Goal: Information Seeking & Learning: Obtain resource

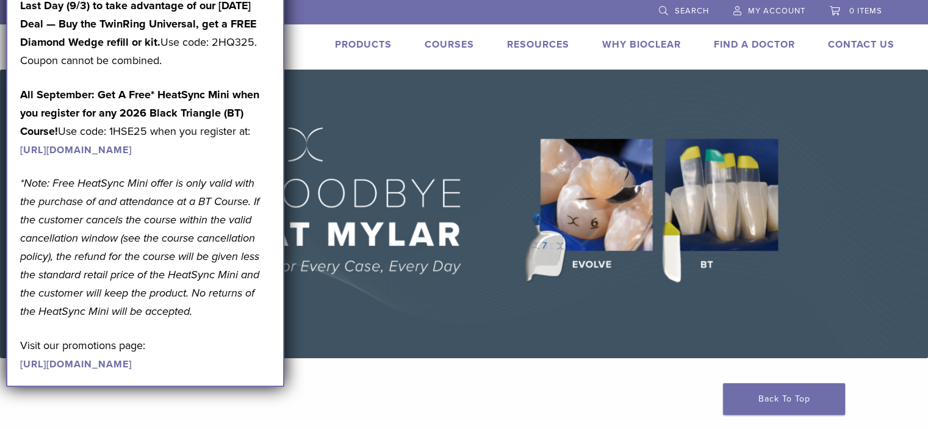
click at [359, 45] on link "Products" at bounding box center [363, 44] width 57 height 12
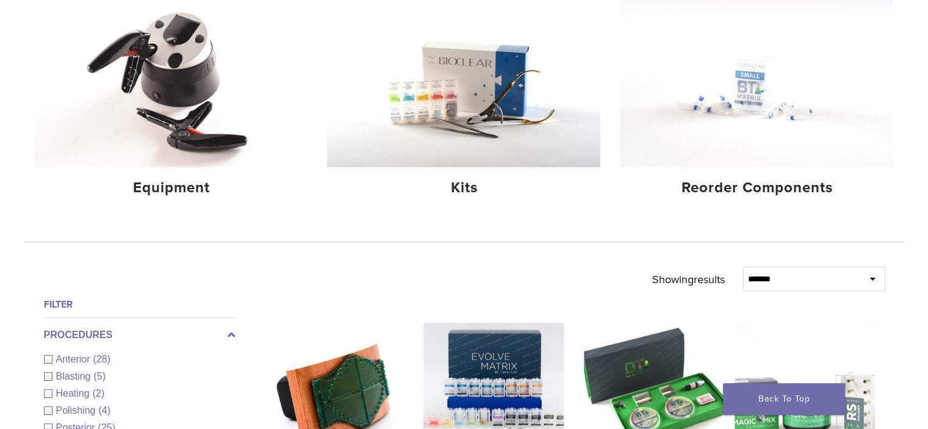
scroll to position [182, 0]
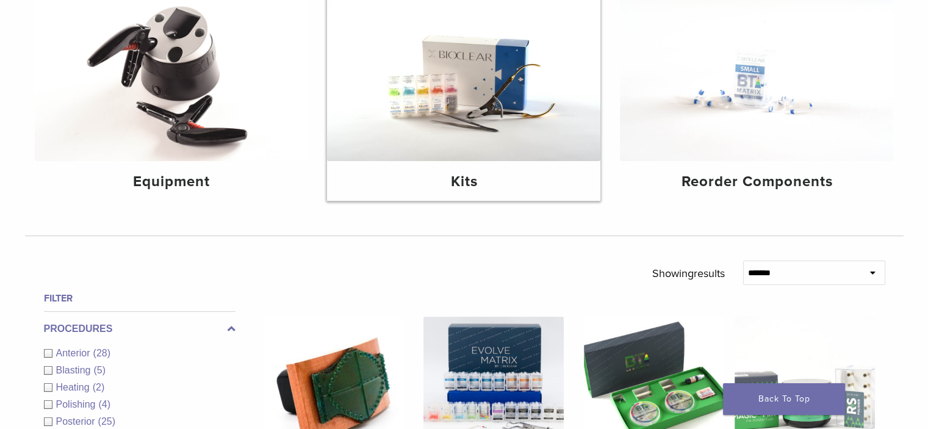
click at [467, 143] on img at bounding box center [463, 70] width 273 height 182
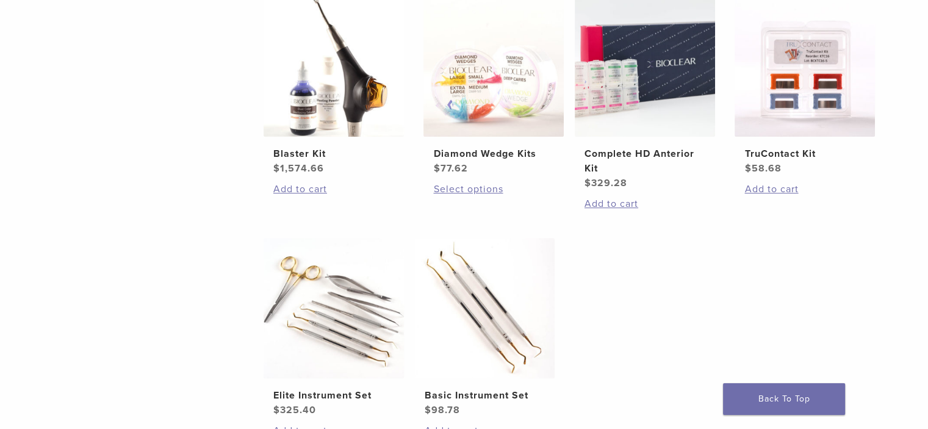
scroll to position [531, 0]
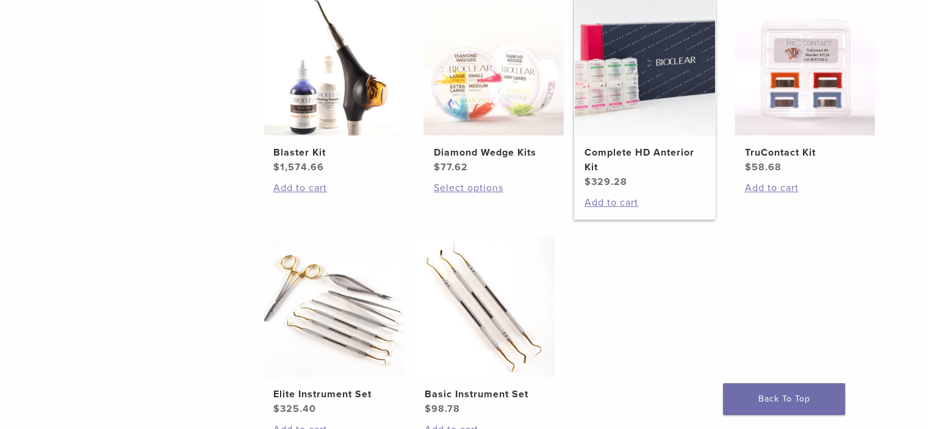
click at [624, 156] on h2 "Complete HD Anterior Kit" at bounding box center [644, 159] width 121 height 29
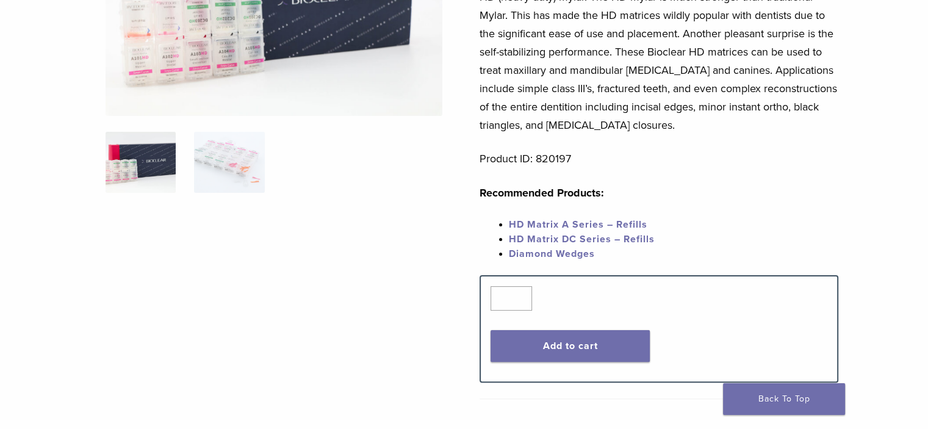
scroll to position [248, 0]
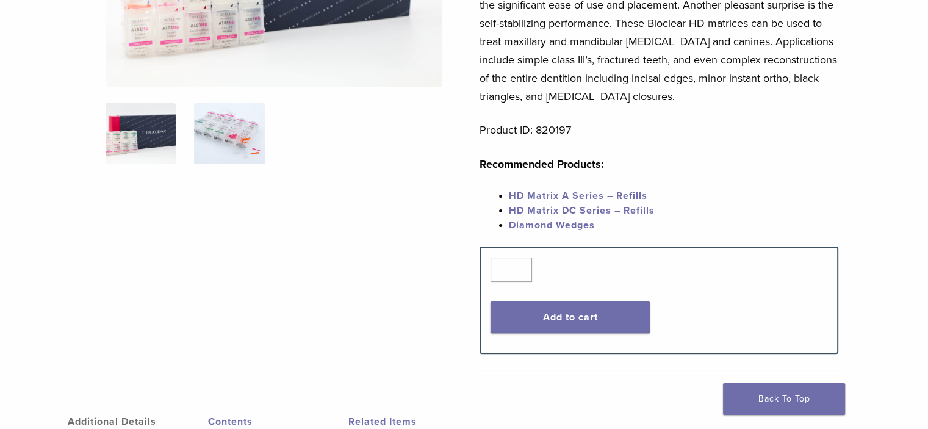
click at [242, 132] on img at bounding box center [229, 133] width 70 height 61
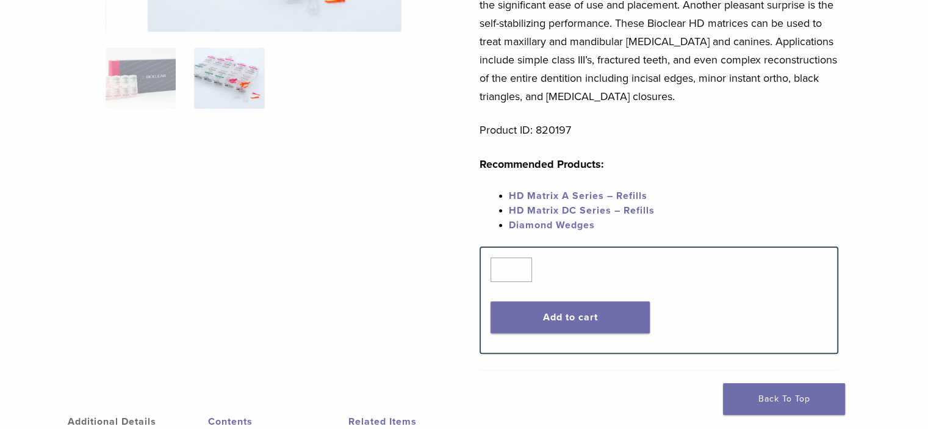
drag, startPoint x: 922, startPoint y: 170, endPoint x: 937, endPoint y: 142, distance: 31.9
click at [927, 142] on html "US [PHONE_NUMBER] Search My Account 0 items Cart No products in the cart. Back …" at bounding box center [464, 410] width 928 height 1317
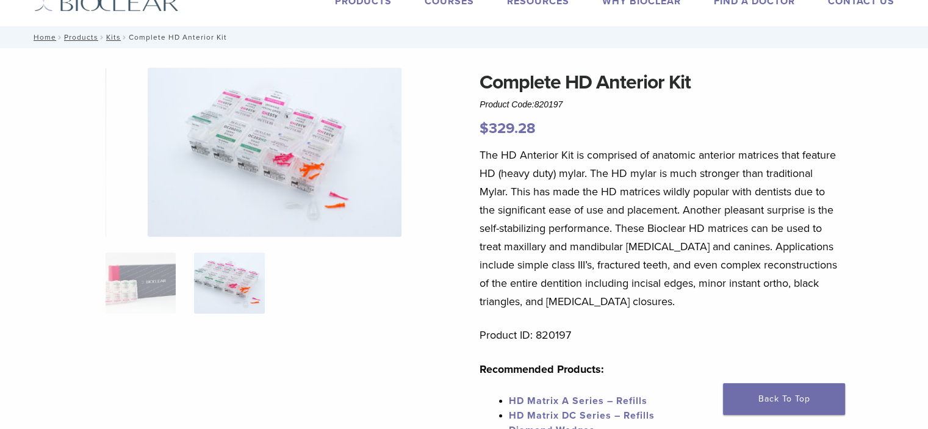
scroll to position [35, 0]
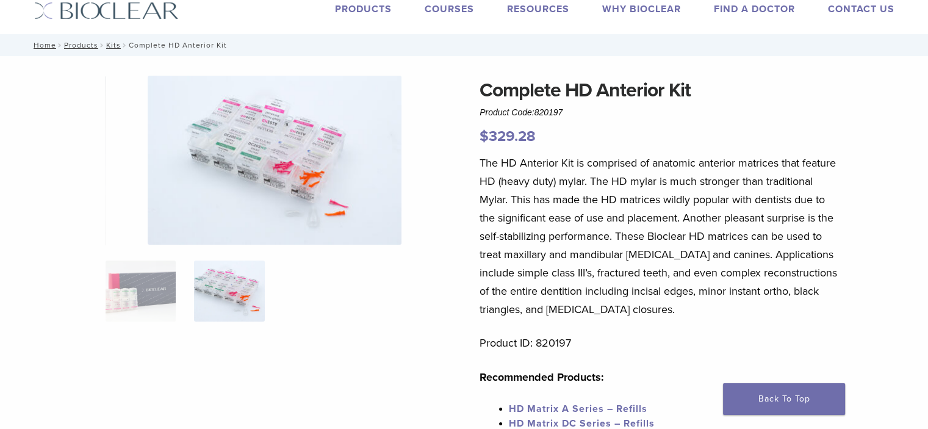
click at [316, 141] on img at bounding box center [275, 160] width 254 height 169
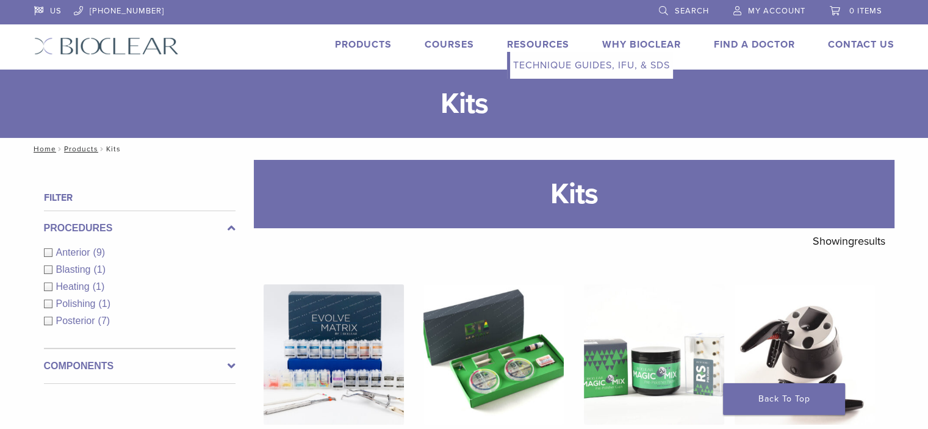
click at [545, 63] on link "Technique Guides, IFU, & SDS" at bounding box center [591, 65] width 163 height 27
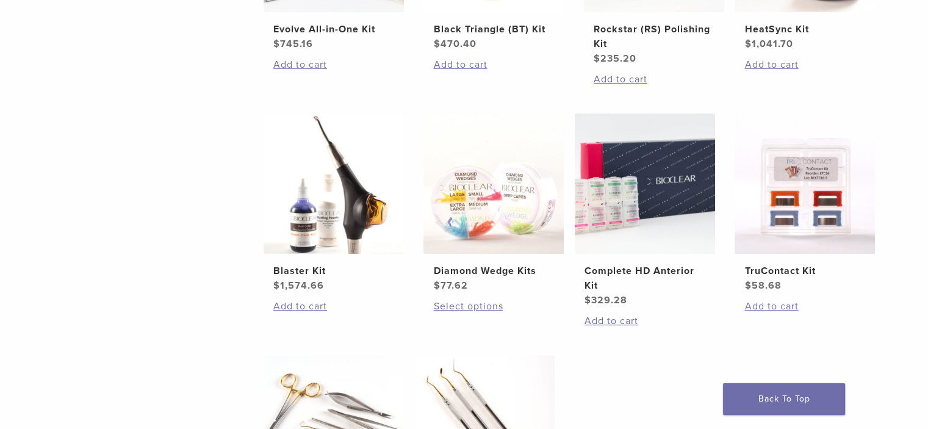
scroll to position [441, 0]
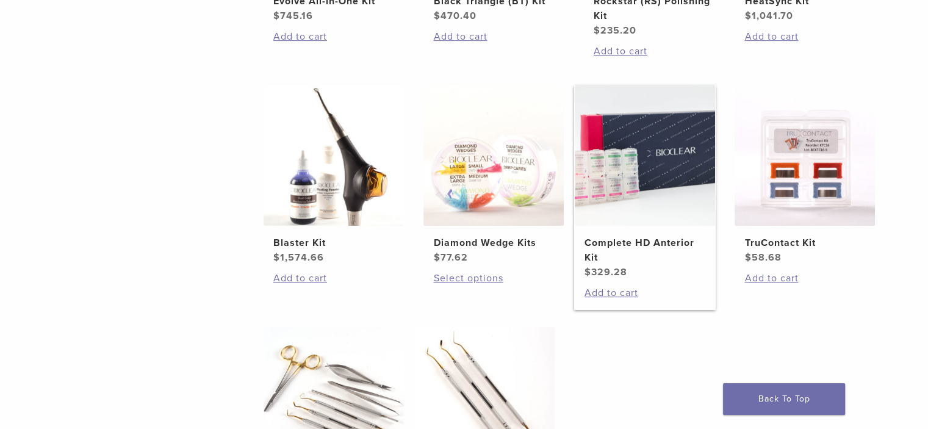
click at [631, 248] on h2 "Complete HD Anterior Kit" at bounding box center [644, 250] width 121 height 29
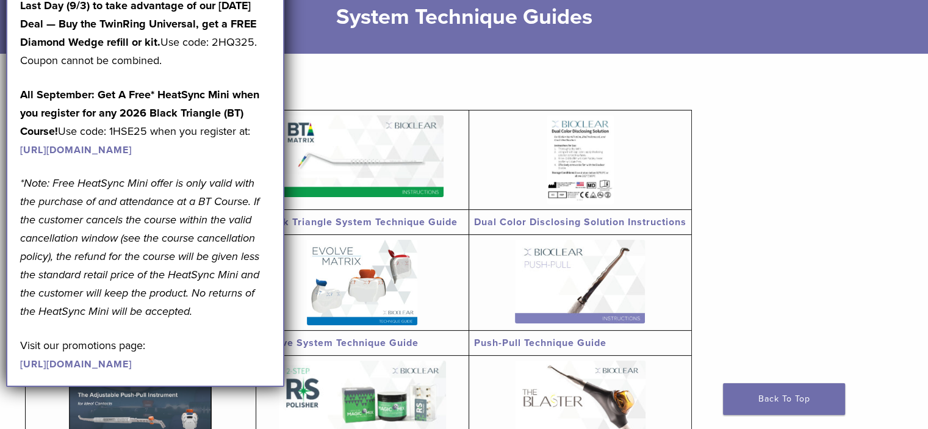
scroll to position [195, 0]
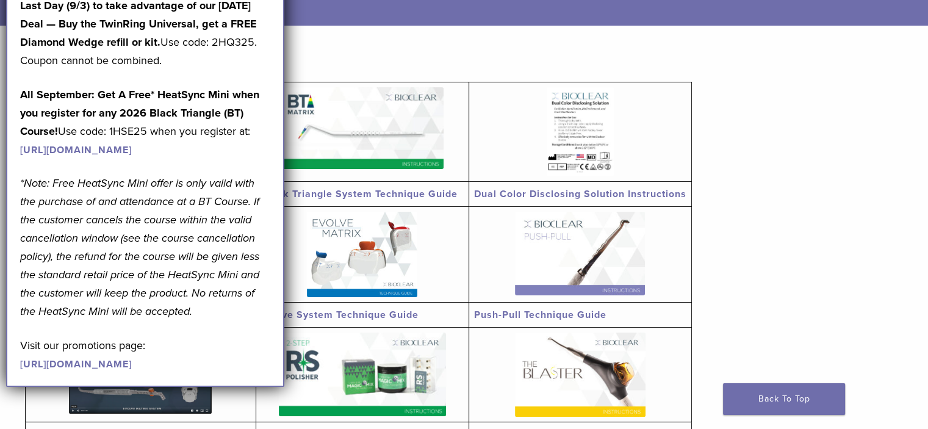
drag, startPoint x: 937, startPoint y: 65, endPoint x: 937, endPoint y: 110, distance: 44.5
click at [833, 164] on section "Anterior System Technique Guide Black Triangle System Technique Guide Dual Colo…" at bounding box center [464, 327] width 879 height 602
click at [259, 34] on p "Last Day (9/3) to take advantage of our Labor Day Deal — Buy the TwinRing Unive…" at bounding box center [145, 32] width 250 height 73
click at [316, 53] on figure "Anterior System Technique Guide Black Triangle System Technique Guide Dual Colo…" at bounding box center [358, 331] width 667 height 561
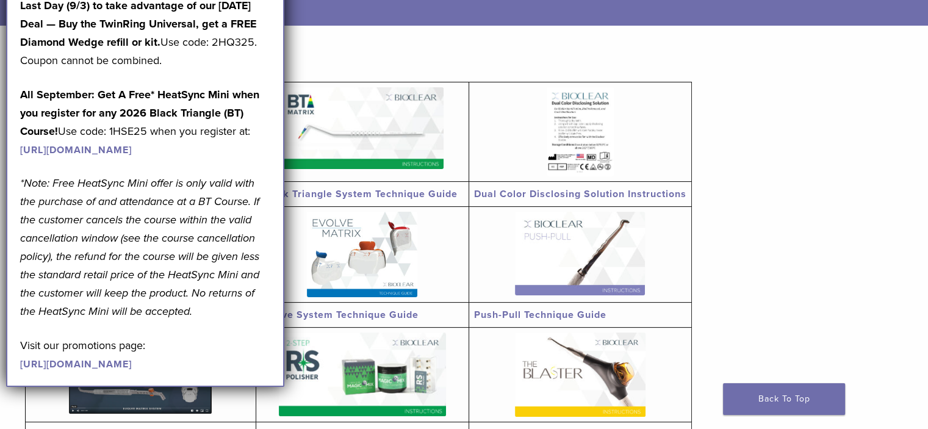
click at [242, 46] on p "Last Day (9/3) to take advantage of our Labor Day Deal — Buy the TwinRing Unive…" at bounding box center [145, 32] width 250 height 73
click at [241, 46] on p "Last Day (9/3) to take advantage of our Labor Day Deal — Buy the TwinRing Unive…" at bounding box center [145, 32] width 250 height 73
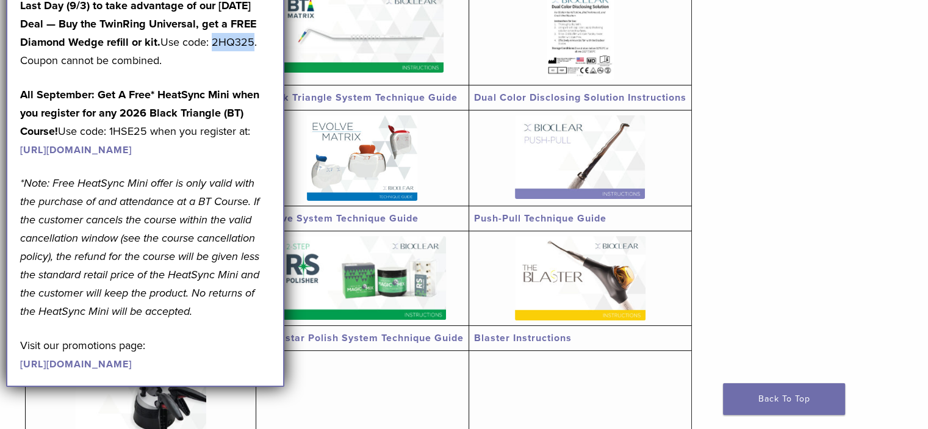
scroll to position [293, 0]
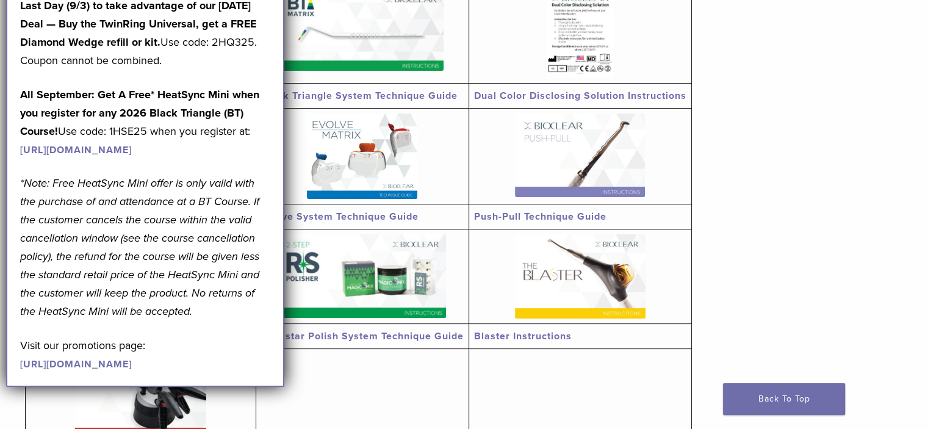
click at [827, 118] on section "Anterior System Technique Guide Black Triangle System Technique Guide Dual Colo…" at bounding box center [464, 228] width 879 height 602
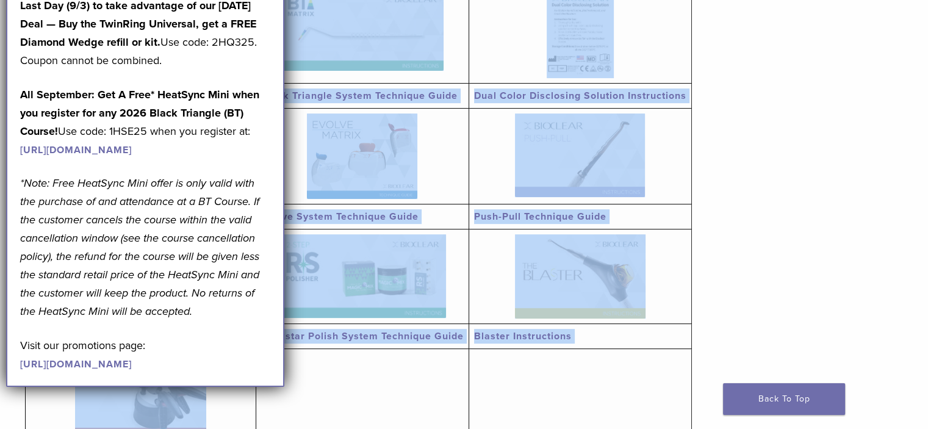
click at [827, 118] on section "Anterior System Technique Guide Black Triangle System Technique Guide Dual Colo…" at bounding box center [464, 228] width 879 height 602
click at [827, 117] on section "Anterior System Technique Guide Black Triangle System Technique Guide Dual Colo…" at bounding box center [464, 228] width 879 height 602
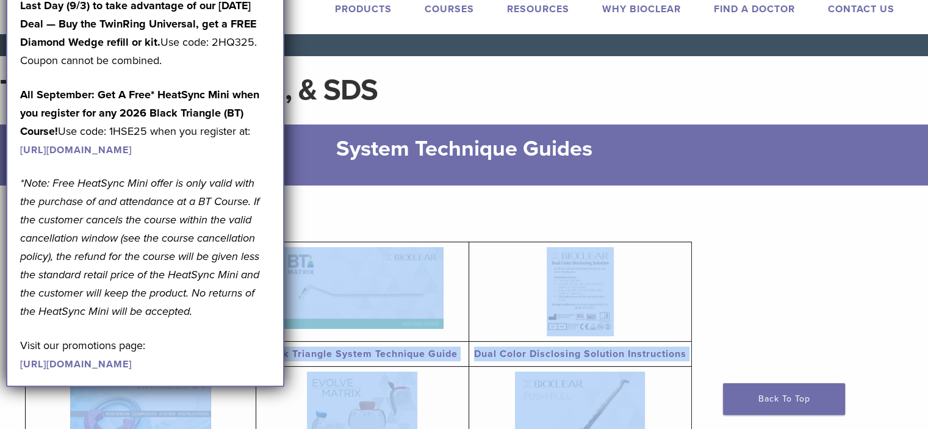
scroll to position [0, 0]
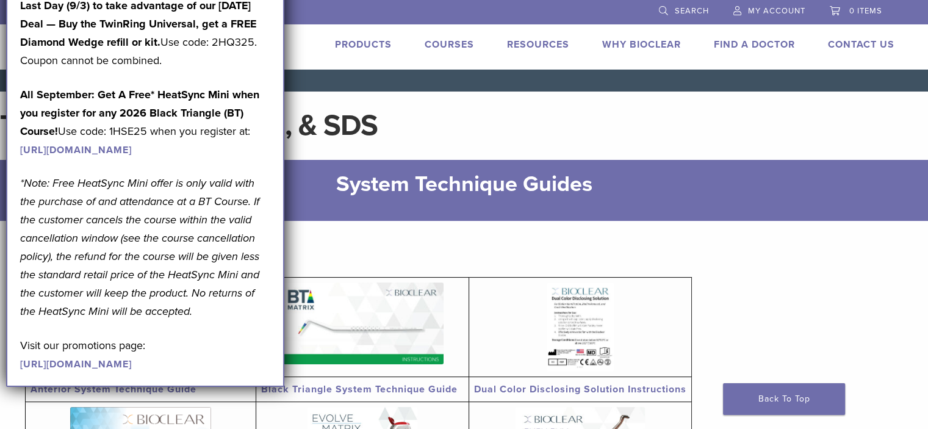
click at [252, 53] on p "Last Day (9/3) to take advantage of our Labor Day Deal — Buy the TwinRing Unive…" at bounding box center [145, 32] width 250 height 73
click at [256, 46] on p "Last Day (9/3) to take advantage of our Labor Day Deal — Buy the TwinRing Unive…" at bounding box center [145, 32] width 250 height 73
click at [259, 45] on p "Last Day (9/3) to take advantage of our Labor Day Deal — Buy the TwinRing Unive…" at bounding box center [145, 32] width 250 height 73
click at [261, 45] on p "Last Day (9/3) to take advantage of our Labor Day Deal — Buy the TwinRing Unive…" at bounding box center [145, 32] width 250 height 73
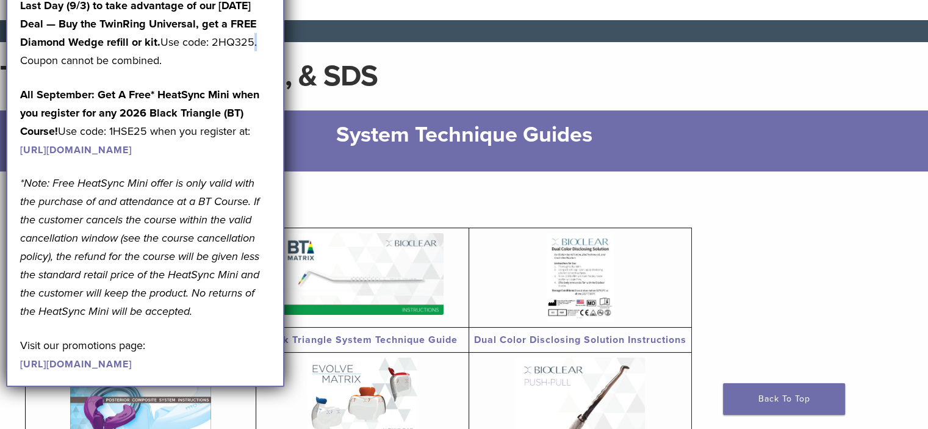
scroll to position [79, 0]
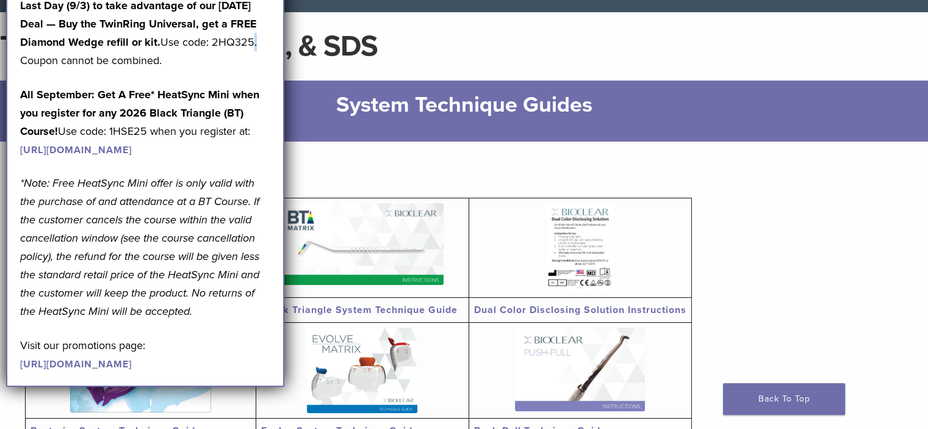
click at [115, 370] on link "[URL][DOMAIN_NAME]" at bounding box center [76, 364] width 112 height 12
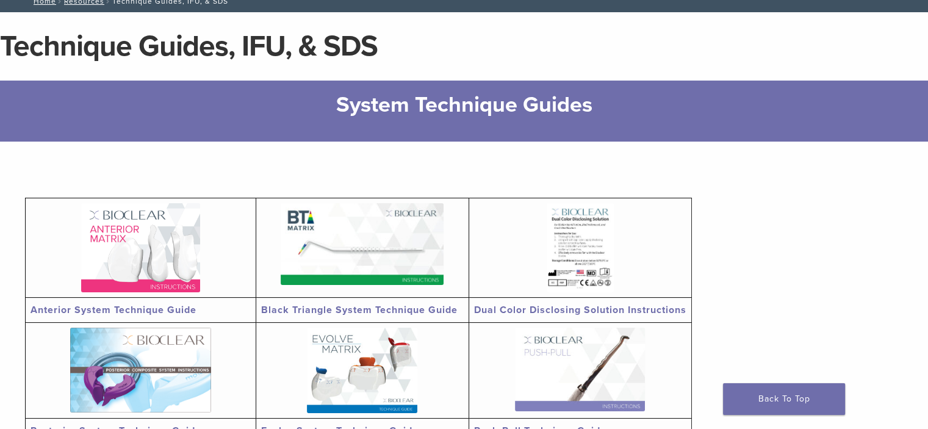
scroll to position [79, 0]
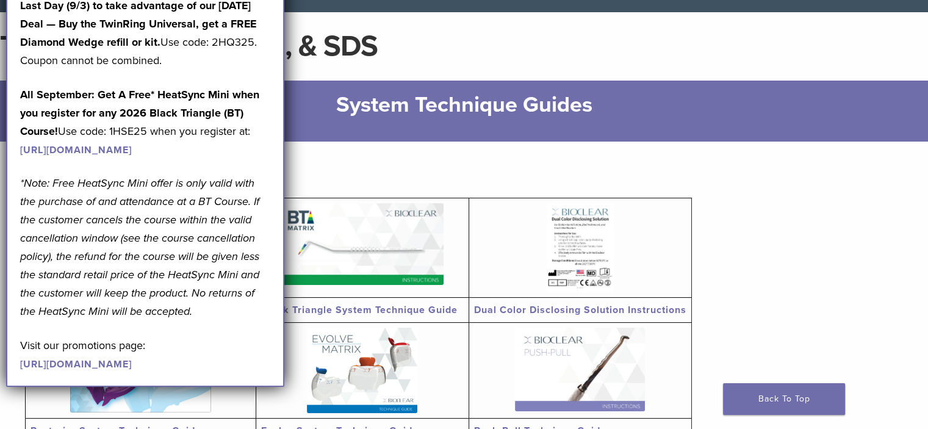
click at [731, 38] on h1 "Technique Guides, IFU, & SDS" at bounding box center [464, 46] width 928 height 29
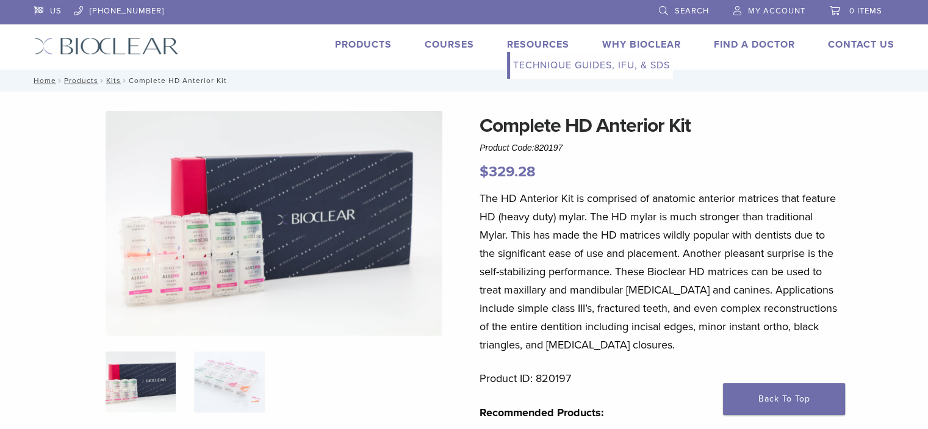
click at [546, 63] on link "Technique Guides, IFU, & SDS" at bounding box center [591, 65] width 163 height 27
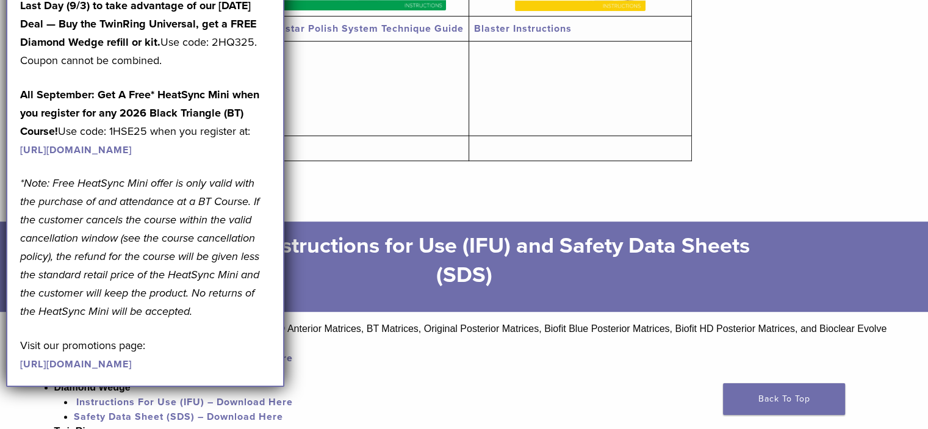
scroll to position [599, 0]
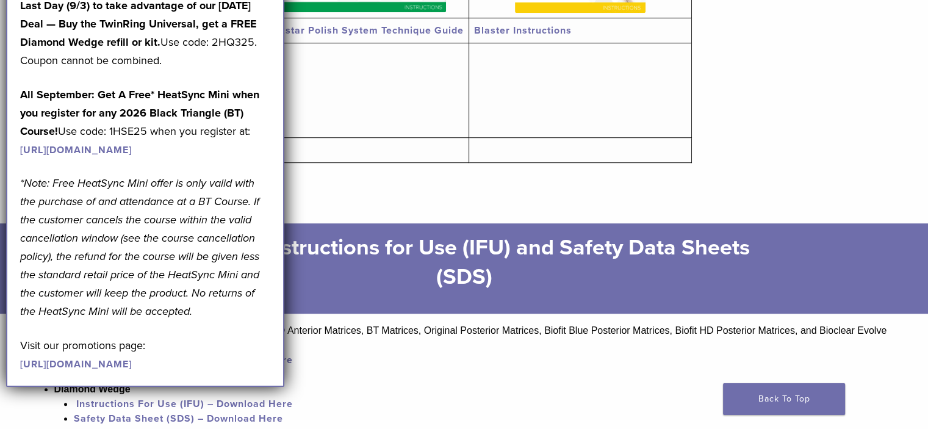
click at [244, 159] on p "All September: Get A Free* HeatSync Mini when you register for any 2026 Black T…" at bounding box center [145, 121] width 250 height 73
drag, startPoint x: 244, startPoint y: 53, endPoint x: 244, endPoint y: 43, distance: 9.8
click at [244, 46] on p "Last Day (9/3) to take advantage of our Labor Day Deal — Buy the TwinRing Unive…" at bounding box center [145, 32] width 250 height 73
click at [243, 32] on p "Last Day (9/3) to take advantage of our Labor Day Deal — Buy the TwinRing Unive…" at bounding box center [145, 32] width 250 height 73
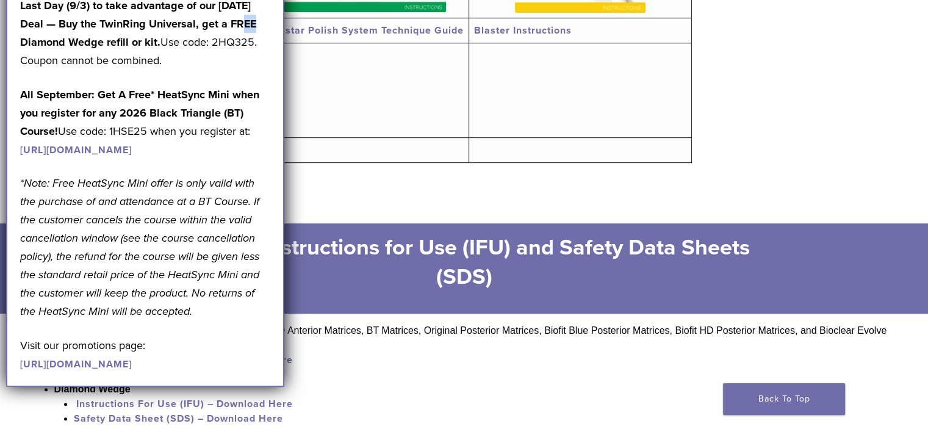
click at [220, 27] on strong "Last Day (9/3) to take advantage of our [DATE] Deal — Buy the TwinRing Universa…" at bounding box center [138, 24] width 236 height 50
drag, startPoint x: 220, startPoint y: 27, endPoint x: 190, endPoint y: 24, distance: 29.4
click at [200, 27] on strong "Last Day (9/3) to take advantage of our [DATE] Deal — Buy the TwinRing Universa…" at bounding box center [138, 24] width 236 height 50
drag, startPoint x: 175, startPoint y: 26, endPoint x: 119, endPoint y: 30, distance: 56.3
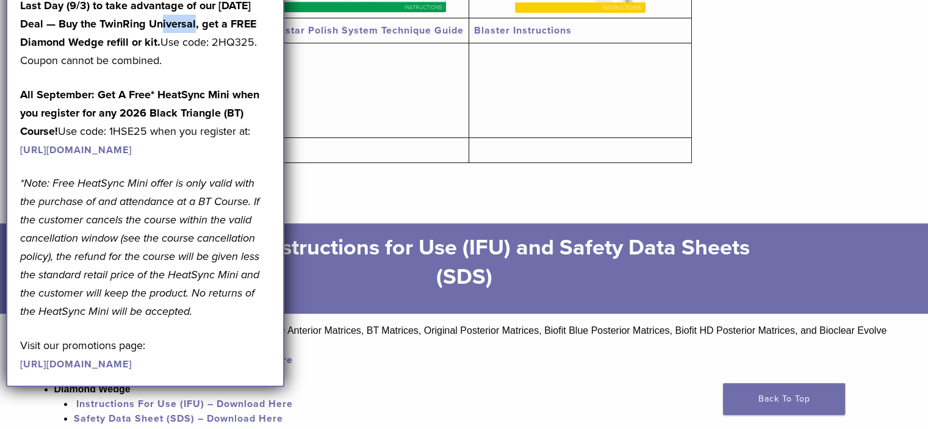
click at [124, 30] on strong "Last Day (9/3) to take advantage of our [DATE] Deal — Buy the TwinRing Universa…" at bounding box center [138, 24] width 236 height 50
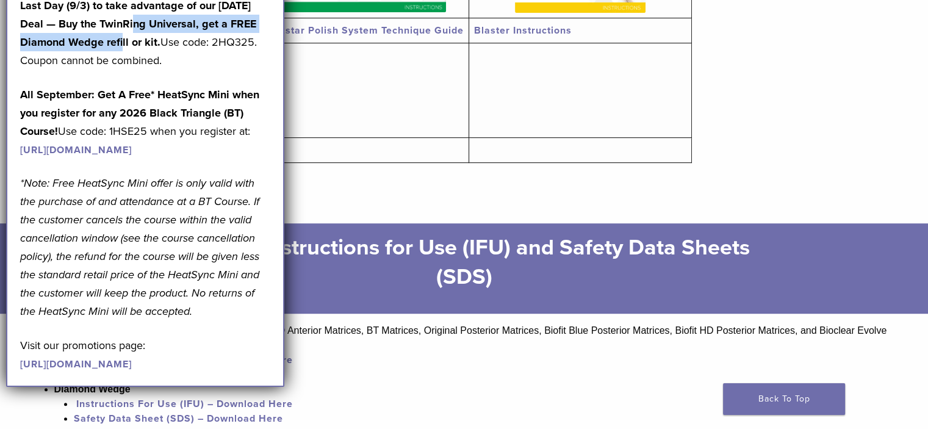
drag, startPoint x: 110, startPoint y: 34, endPoint x: 101, endPoint y: 33, distance: 8.6
click at [108, 34] on p "Last Day (9/3) to take advantage of our Labor Day Deal — Buy the TwinRing Unive…" at bounding box center [145, 32] width 250 height 73
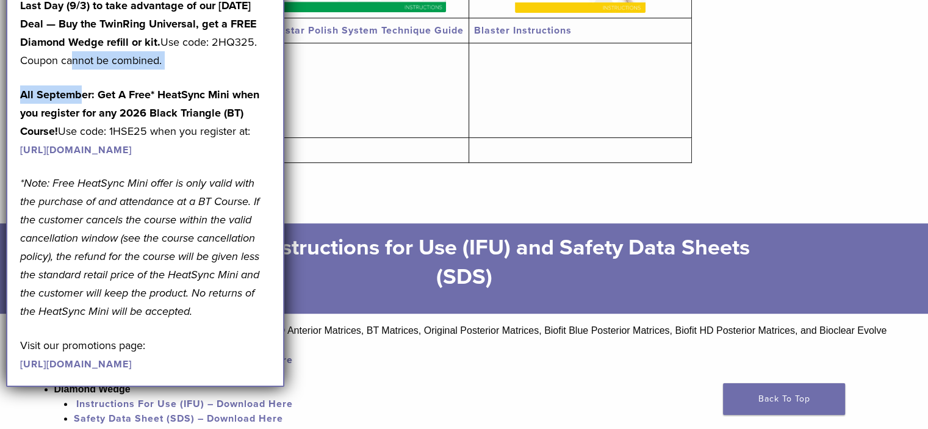
click at [85, 105] on div "September Promotions are Here! Last Day (9/3) to take advantage of our [DATE] D…" at bounding box center [145, 168] width 250 height 410
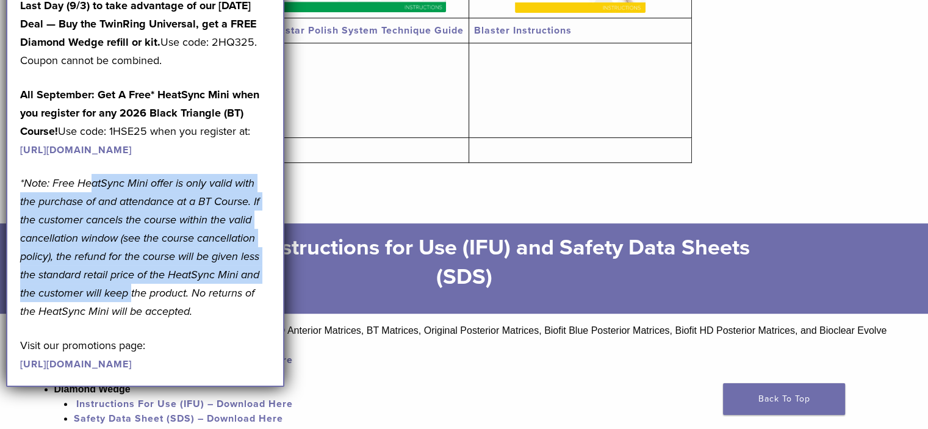
click at [157, 373] on div "September Promotions are Here! Last Day (9/3) to take advantage of our [DATE] D…" at bounding box center [145, 168] width 250 height 410
click at [238, 192] on p "*Note: Free HeatSync Mini offer is only valid with the purchase of and attendan…" at bounding box center [145, 247] width 250 height 146
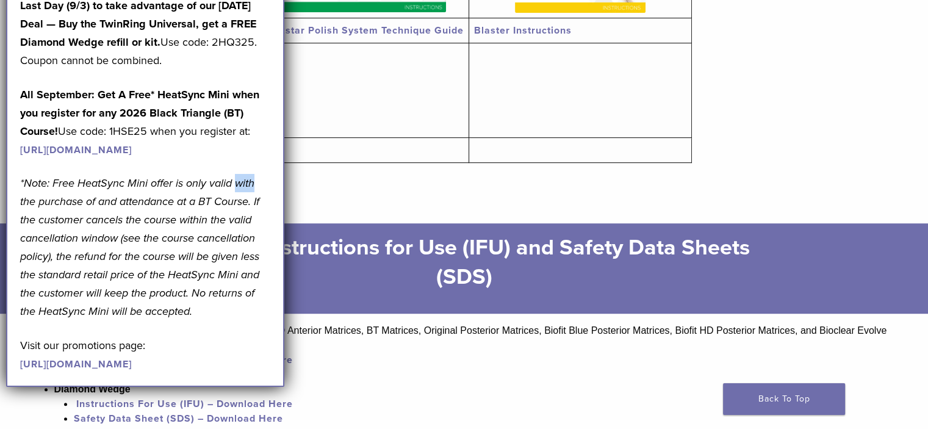
click at [240, 192] on p "*Note: Free HeatSync Mini offer is only valid with the purchase of and attendan…" at bounding box center [145, 247] width 250 height 146
click at [240, 192] on div "September Promotions are Here! Last Day (9/3) to take advantage of our [DATE] D…" at bounding box center [145, 168] width 250 height 410
click at [240, 192] on p "*Note: Free HeatSync Mini offer is only valid with the purchase of and attendan…" at bounding box center [145, 247] width 250 height 146
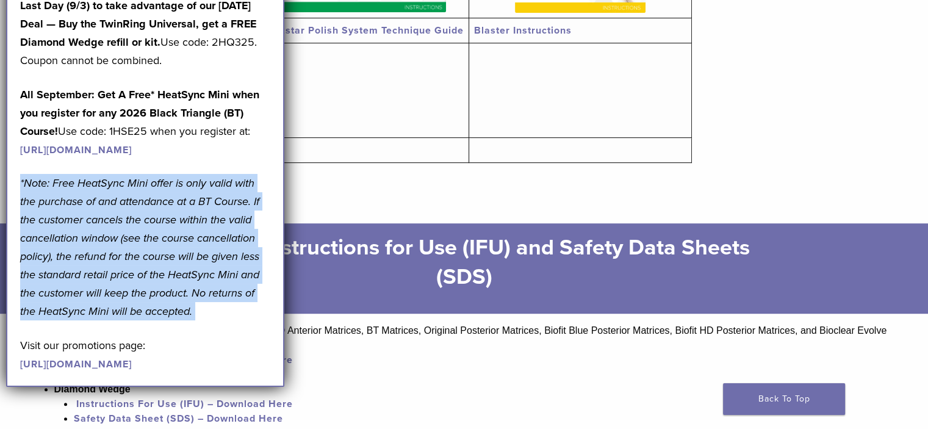
click at [240, 192] on p "*Note: Free HeatSync Mini offer is only valid with the purchase of and attendan…" at bounding box center [145, 247] width 250 height 146
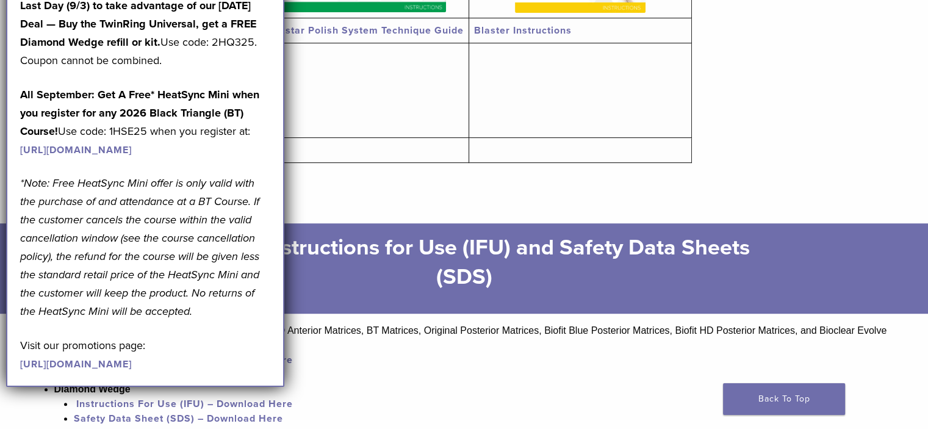
click at [249, 156] on p "All September: Get A Free* HeatSync Mini when you register for any 2026 Black T…" at bounding box center [145, 121] width 250 height 73
click at [232, 159] on p "All September: Get A Free* HeatSync Mini when you register for any 2026 Black T…" at bounding box center [145, 121] width 250 height 73
click at [233, 159] on p "All September: Get A Free* HeatSync Mini when you register for any 2026 Black T…" at bounding box center [145, 121] width 250 height 73
click at [234, 159] on p "All September: Get A Free* HeatSync Mini when you register for any 2026 Black T…" at bounding box center [145, 121] width 250 height 73
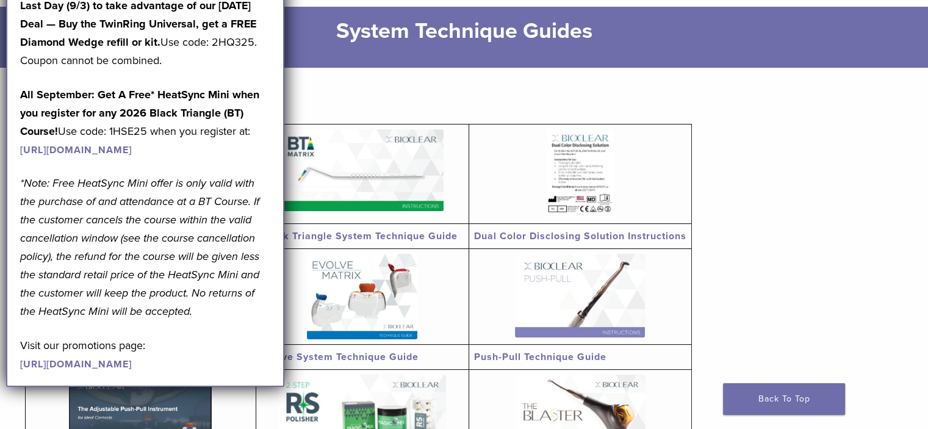
scroll to position [0, 0]
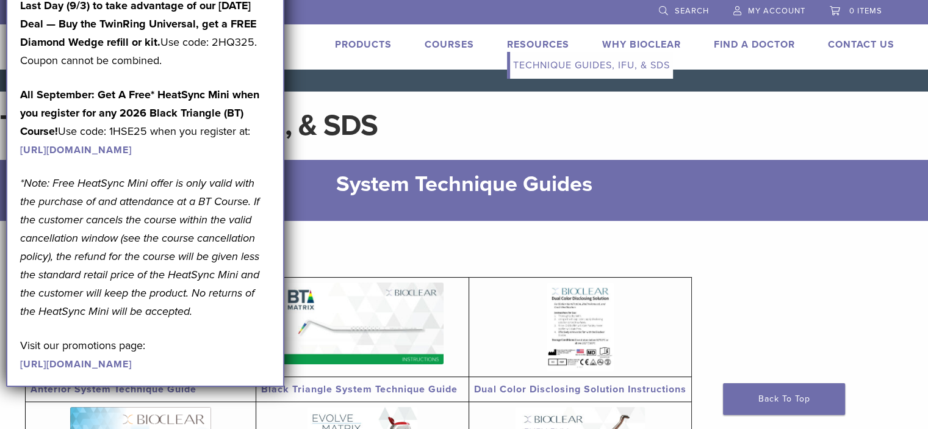
click at [547, 63] on link "Technique Guides, IFU, & SDS" at bounding box center [591, 65] width 163 height 27
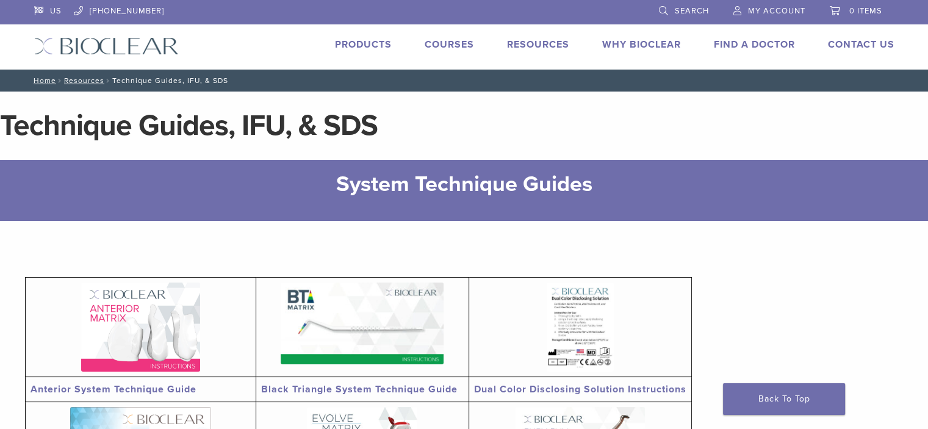
click at [153, 294] on img at bounding box center [140, 326] width 119 height 89
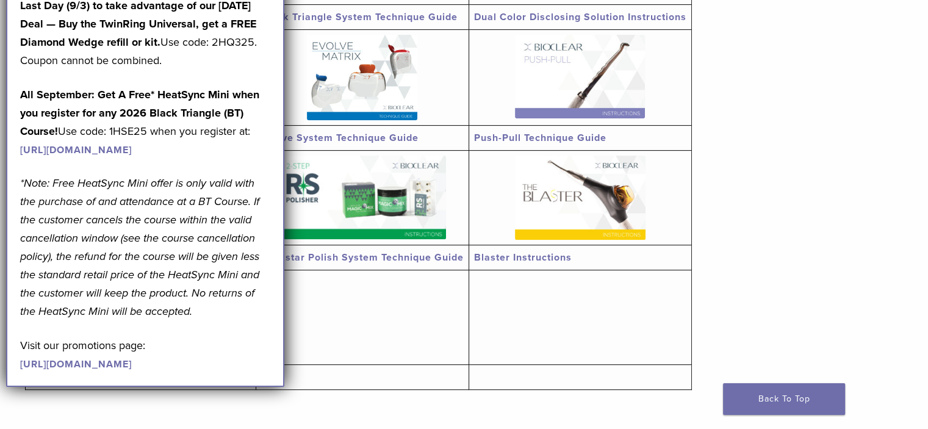
scroll to position [387, 0]
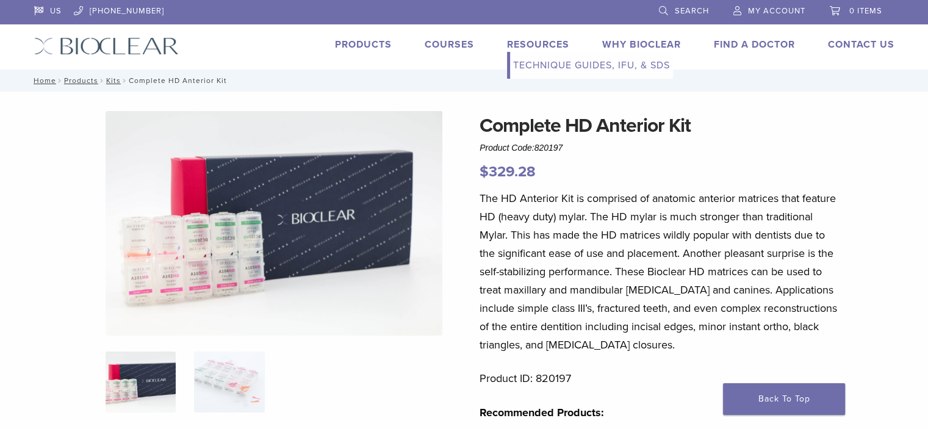
click at [538, 62] on link "Technique Guides, IFU, & SDS" at bounding box center [591, 65] width 163 height 27
click at [530, 64] on link "Technique Guides, IFU, & SDS" at bounding box center [591, 65] width 163 height 27
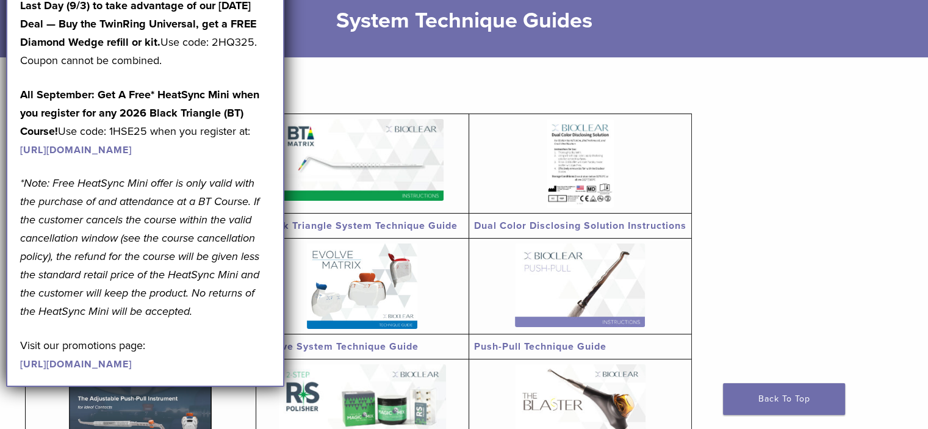
scroll to position [155, 0]
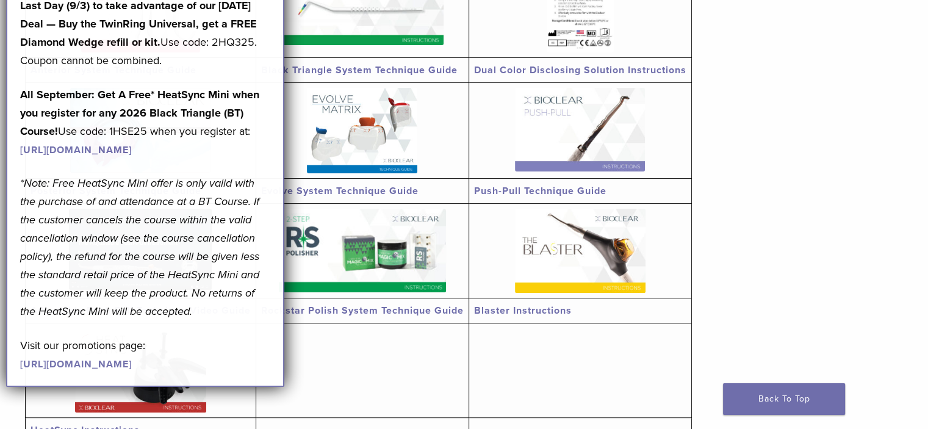
scroll to position [323, 0]
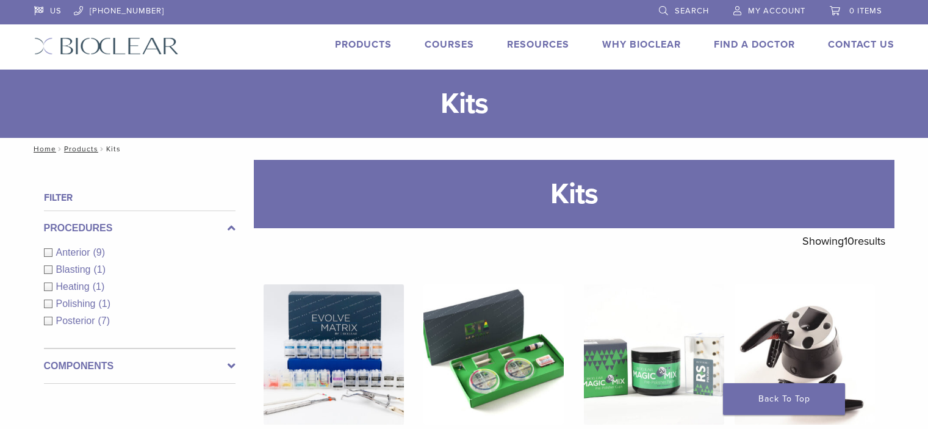
scroll to position [441, 0]
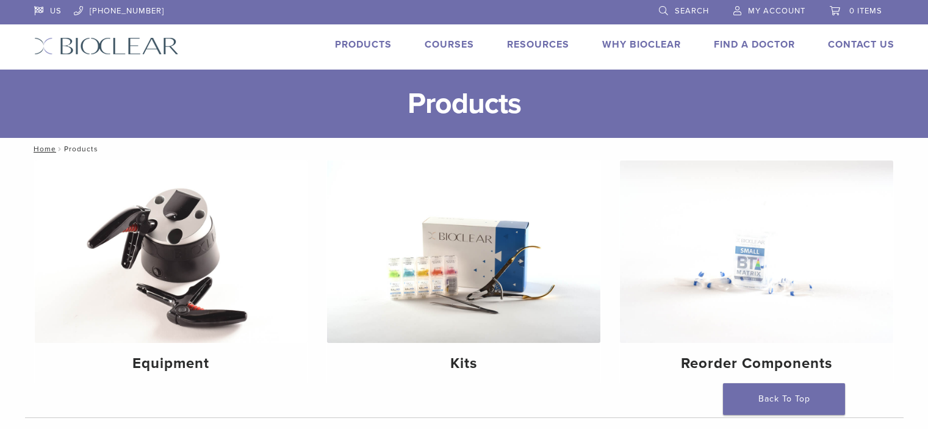
scroll to position [182, 0]
